Goal: Find specific page/section

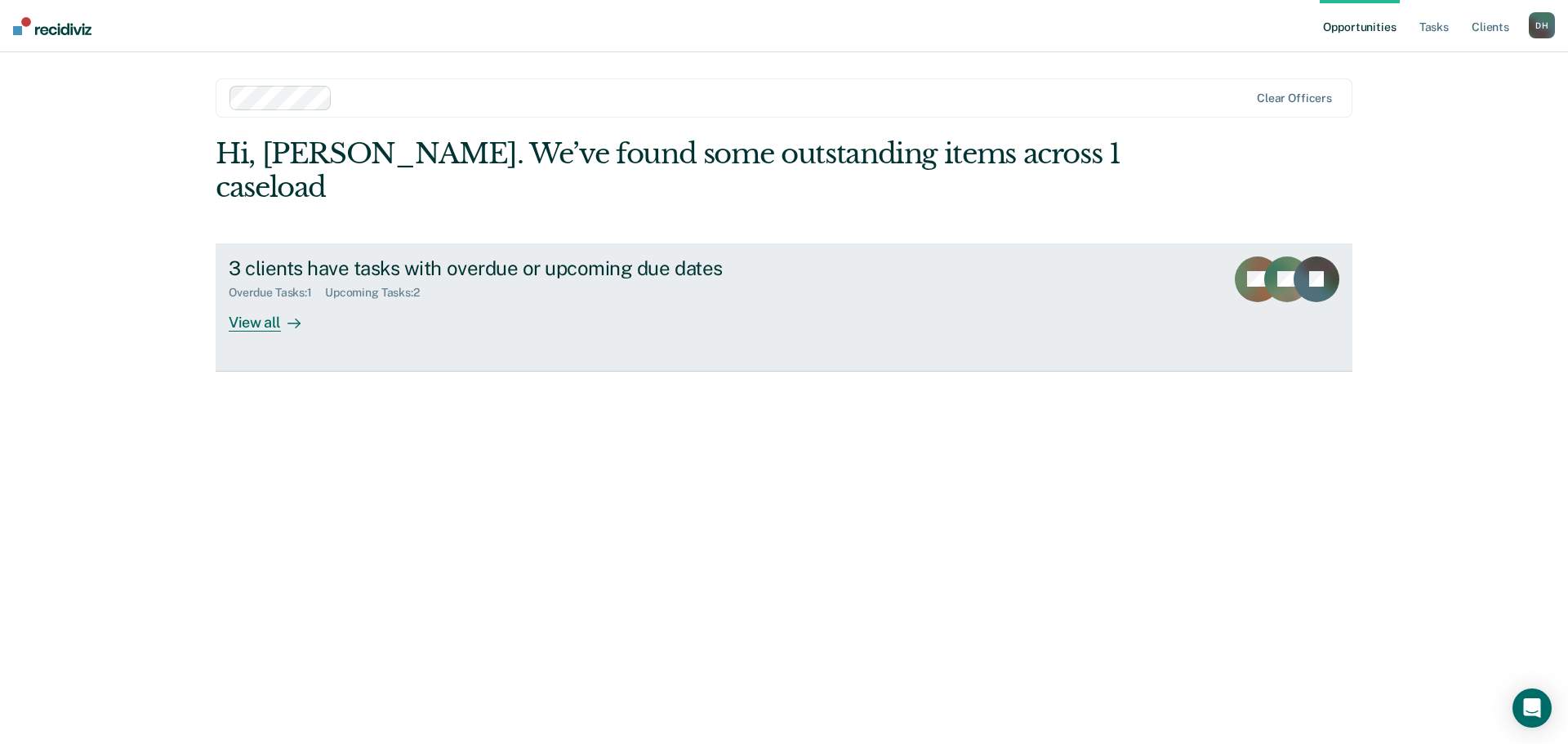
click at [263, 300] on div "View all" at bounding box center [274, 315] width 91 height 32
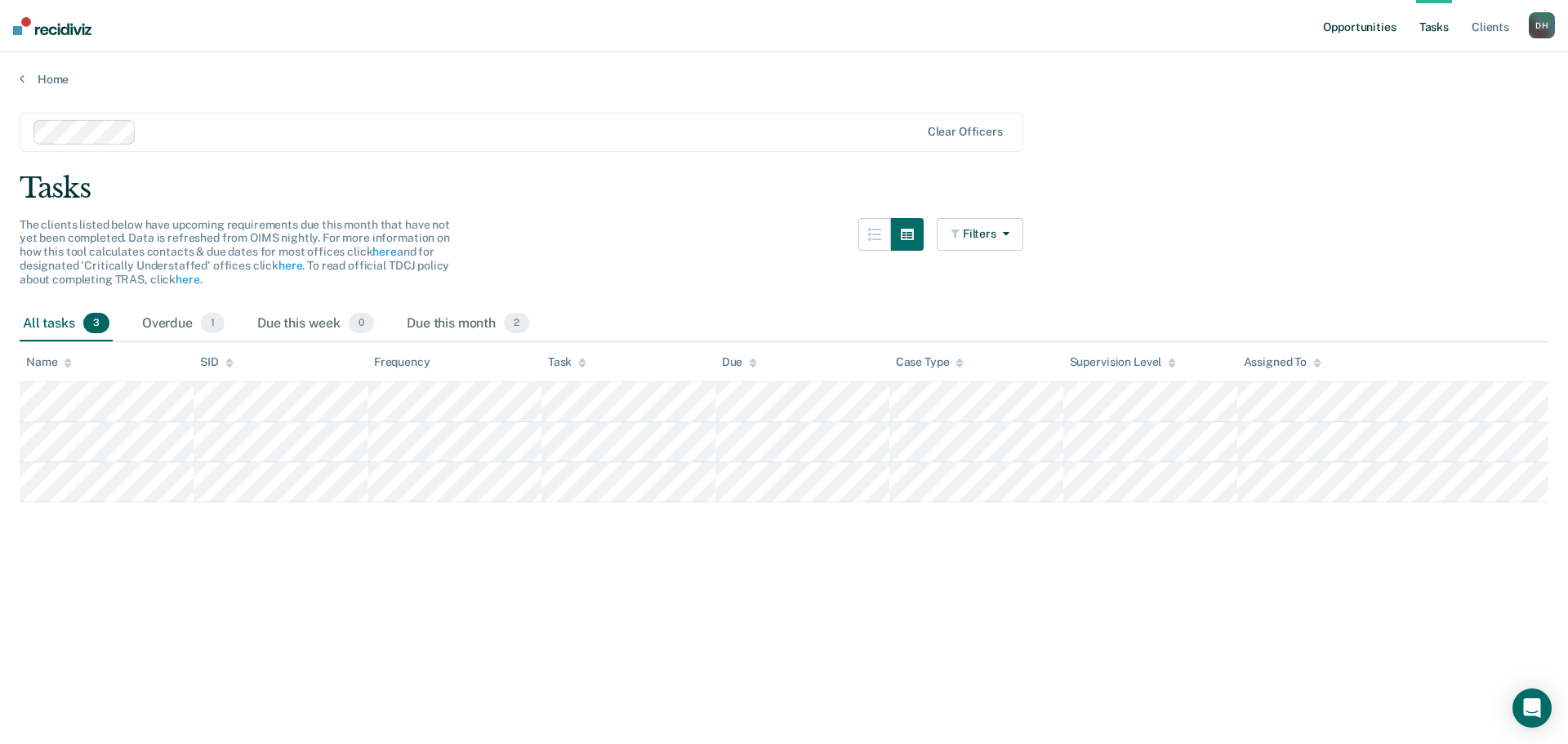
click at [1349, 32] on link "Opportunities" at bounding box center [1359, 26] width 79 height 53
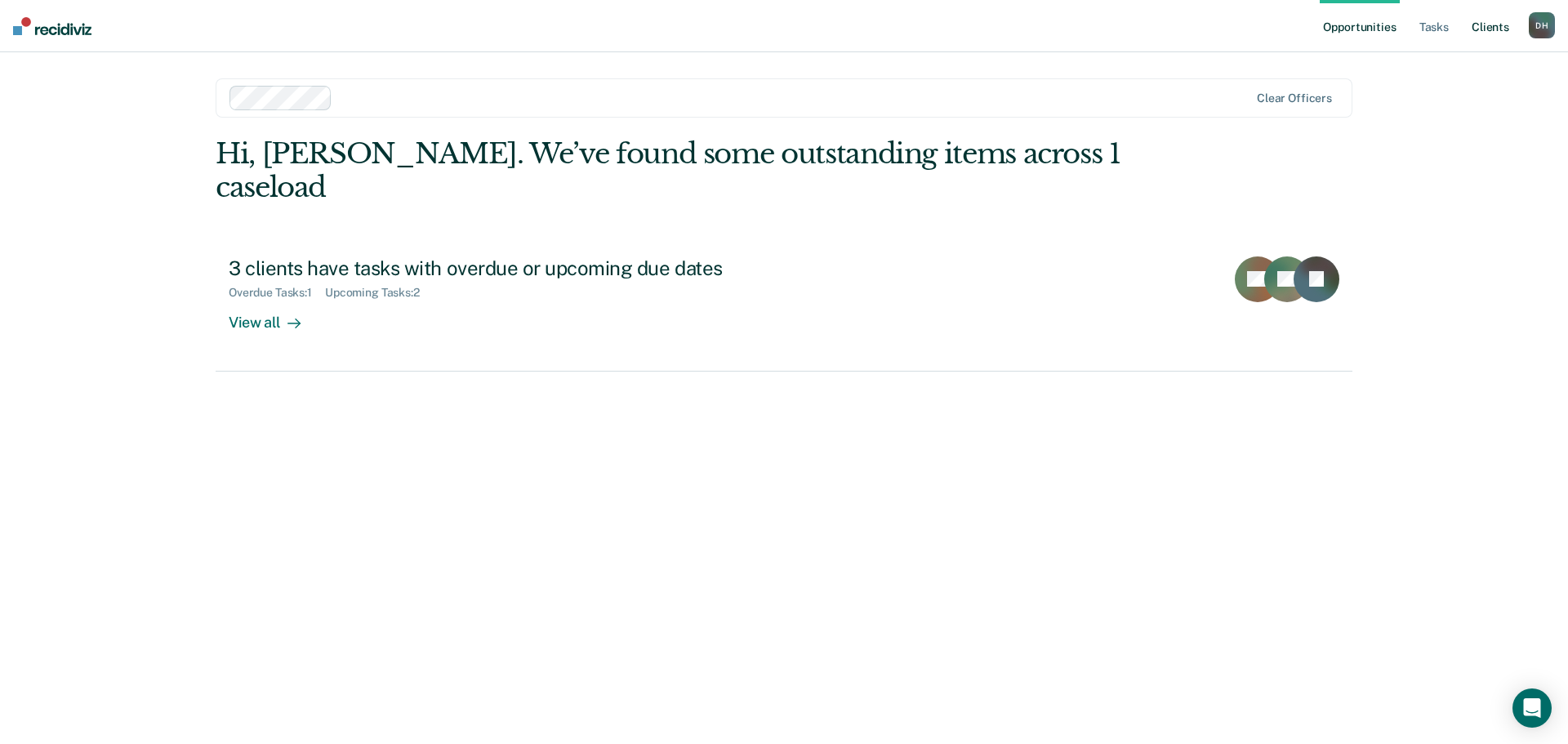
click at [1490, 29] on link "Client s" at bounding box center [1490, 26] width 44 height 53
